Goal: Task Accomplishment & Management: Manage account settings

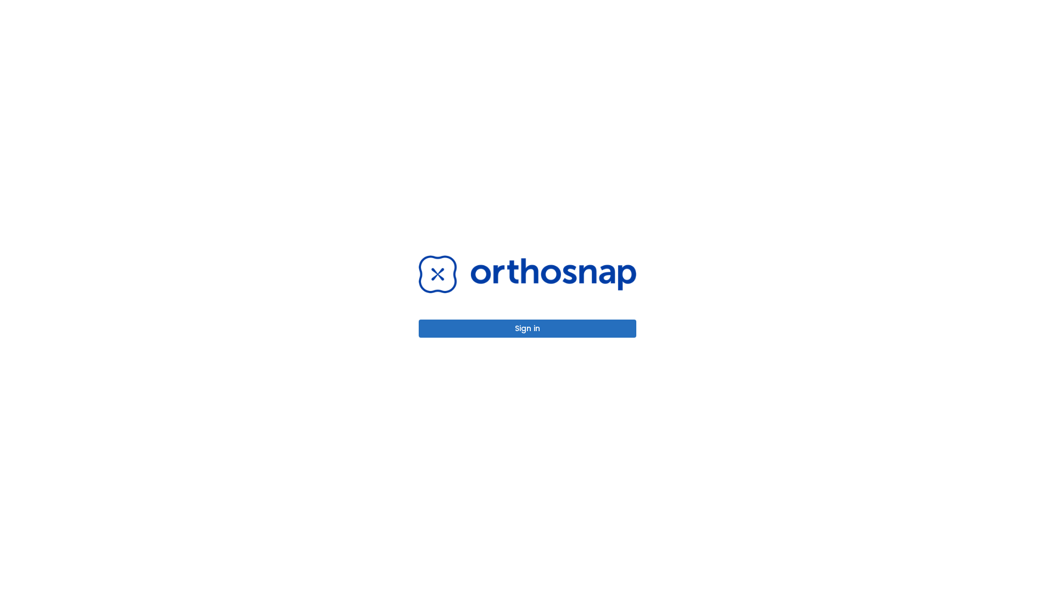
click at [527, 329] on button "Sign in" at bounding box center [528, 329] width 218 height 18
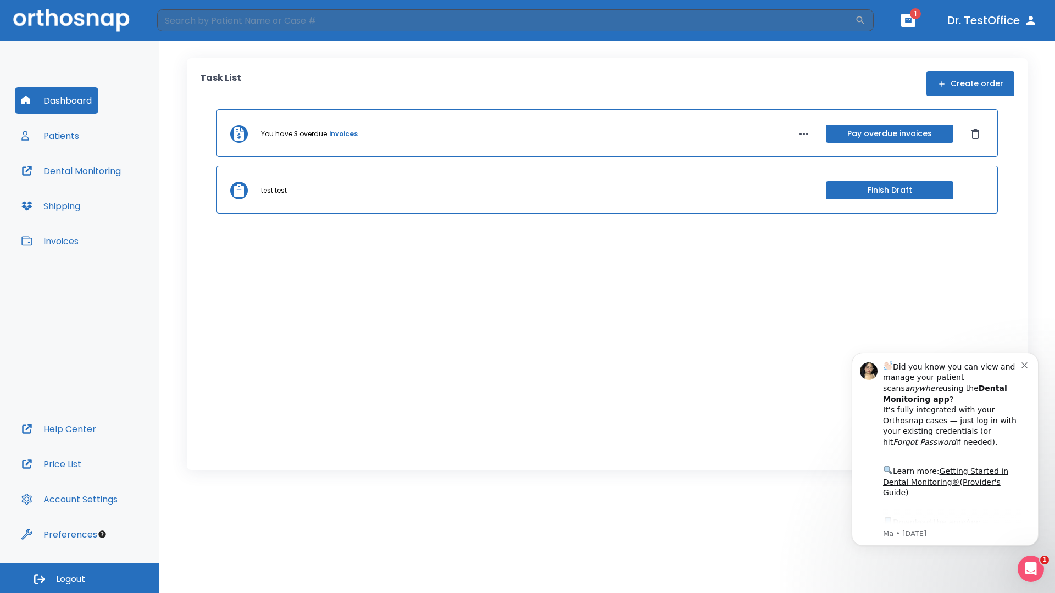
click at [80, 579] on span "Logout" at bounding box center [70, 580] width 29 height 12
